Goal: Task Accomplishment & Management: Complete application form

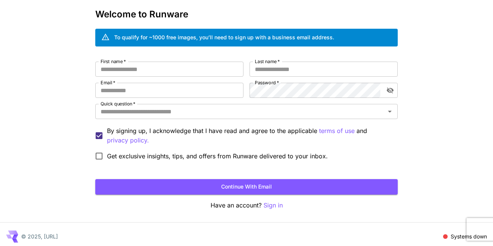
scroll to position [39, 0]
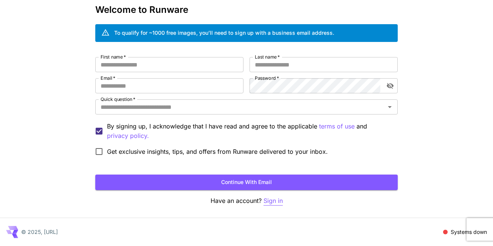
click at [265, 201] on p "Sign in" at bounding box center [273, 200] width 19 height 9
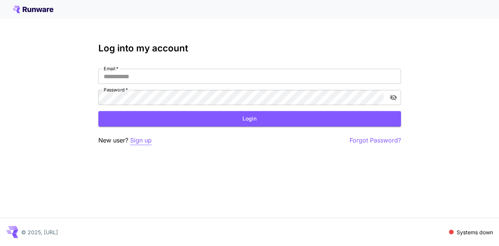
click at [141, 141] on p "Sign up" at bounding box center [141, 140] width 22 height 9
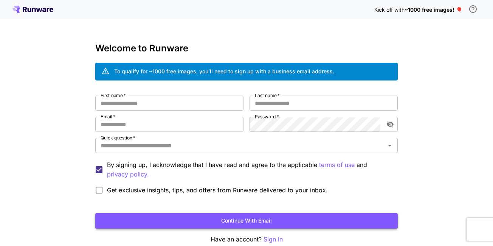
click at [372, 218] on button "Continue with email" at bounding box center [246, 221] width 303 height 16
click at [164, 102] on input "First name   *" at bounding box center [169, 103] width 148 height 15
click at [144, 106] on input "First name   *" at bounding box center [169, 103] width 148 height 15
click at [334, 104] on input "Last name   *" at bounding box center [324, 103] width 148 height 15
click at [131, 100] on input "First name   *" at bounding box center [169, 103] width 148 height 15
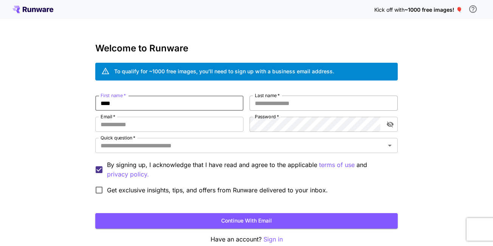
type input "****"
click at [327, 104] on input "Last name   *" at bounding box center [324, 103] width 148 height 15
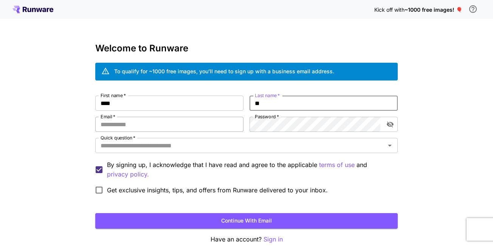
type input "**"
click at [116, 126] on input "Email   *" at bounding box center [169, 124] width 148 height 15
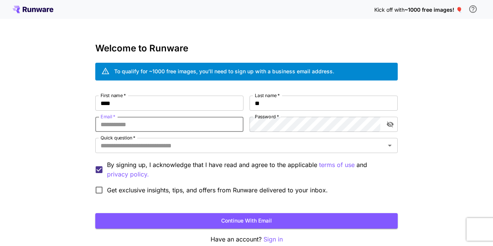
type input "**********"
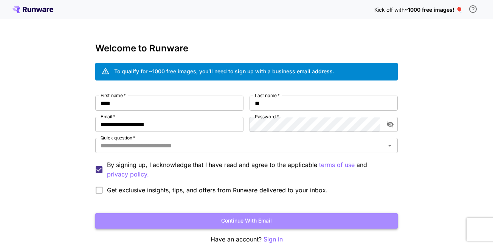
click at [230, 223] on button "Continue with email" at bounding box center [246, 221] width 303 height 16
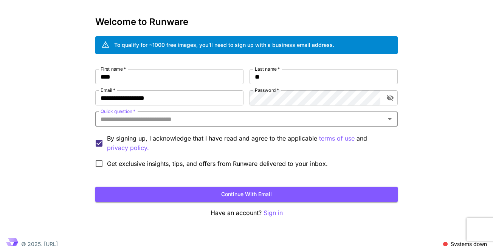
scroll to position [39, 0]
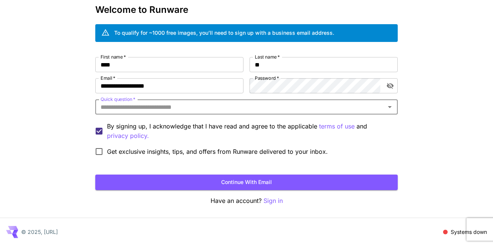
click at [152, 104] on input "Quick question   *" at bounding box center [241, 107] width 286 height 11
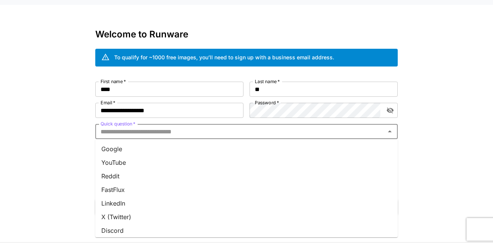
scroll to position [1, 0]
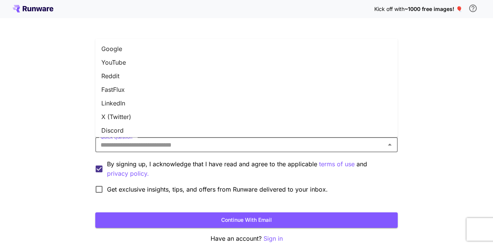
click at [112, 49] on li "Google" at bounding box center [246, 49] width 303 height 14
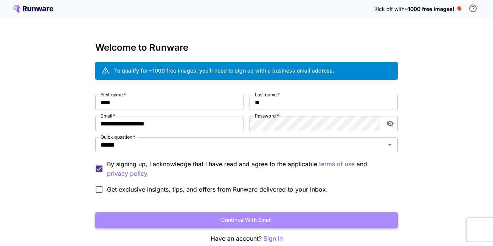
click at [227, 223] on button "Continue with email" at bounding box center [246, 221] width 303 height 16
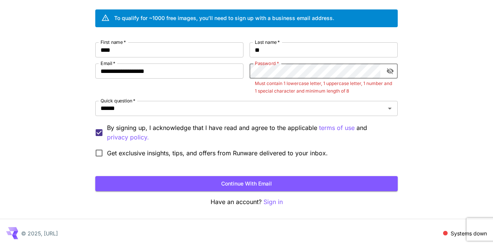
scroll to position [54, 0]
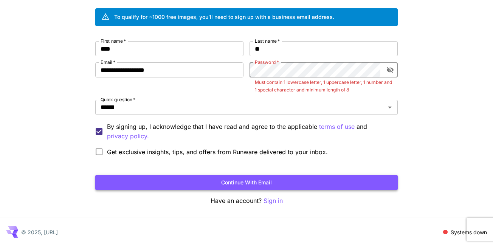
click at [332, 184] on button "Continue with email" at bounding box center [246, 183] width 303 height 16
click at [385, 73] on button "toggle password visibility" at bounding box center [390, 70] width 14 height 14
click at [388, 71] on icon "toggle password visibility" at bounding box center [390, 70] width 7 height 5
click at [95, 175] on button "Continue with email" at bounding box center [246, 183] width 303 height 16
click at [347, 91] on p "Must contain 1 lowercase letter, 1 uppercase letter, 1 number and 1 special cha…" at bounding box center [324, 86] width 138 height 15
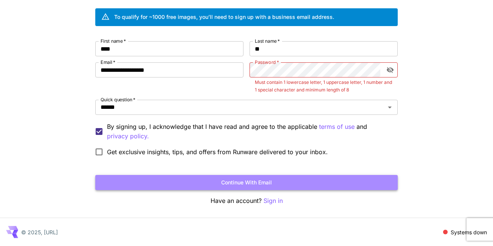
click at [266, 187] on button "Continue with email" at bounding box center [246, 183] width 303 height 16
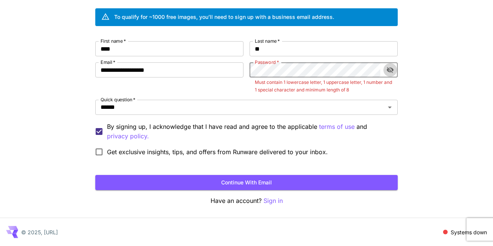
click at [394, 74] on button "toggle password visibility" at bounding box center [390, 70] width 14 height 14
click at [393, 75] on button "toggle password visibility" at bounding box center [390, 70] width 14 height 14
click at [381, 67] on div "Password   *" at bounding box center [324, 69] width 148 height 15
click at [385, 68] on button "toggle password visibility" at bounding box center [390, 70] width 14 height 14
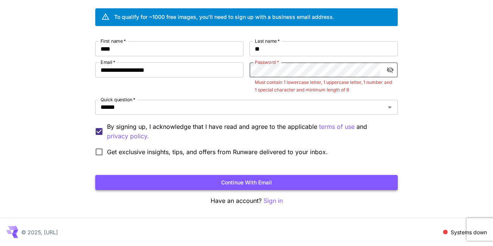
click at [258, 181] on button "Continue with email" at bounding box center [246, 183] width 303 height 16
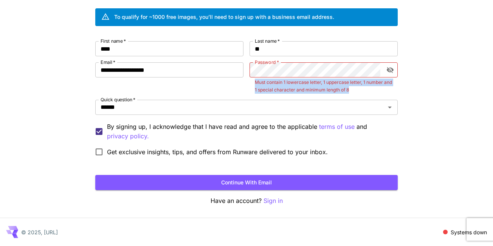
drag, startPoint x: 258, startPoint y: 81, endPoint x: 393, endPoint y: 93, distance: 135.9
click at [393, 93] on div "Password   * Password   * Must contain 1 lowercase letter, 1 uppercase letter, …" at bounding box center [324, 77] width 148 height 31
